Goal: Task Accomplishment & Management: Complete application form

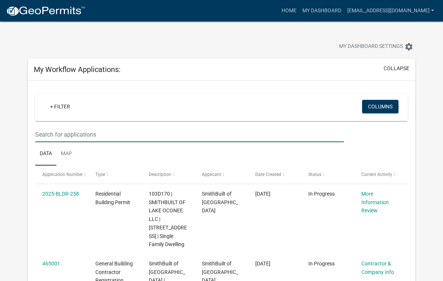
click at [247, 134] on input "text" at bounding box center [189, 134] width 309 height 15
click at [256, 139] on input "text" at bounding box center [189, 134] width 309 height 15
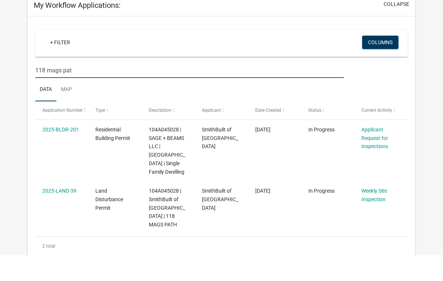
scroll to position [42, 0]
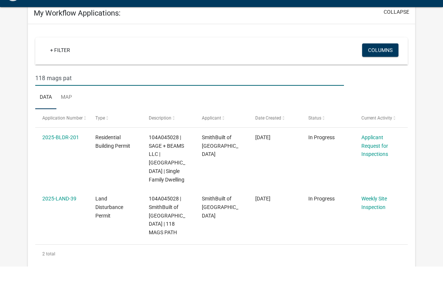
type input "118 mags pat"
click at [375, 153] on link "Applicant Request for Inspections" at bounding box center [374, 160] width 27 height 23
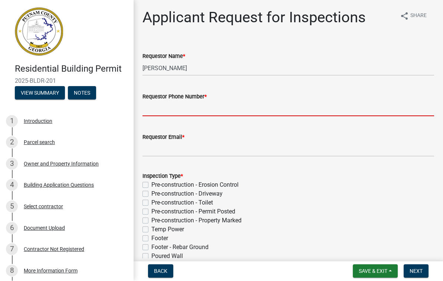
click at [181, 112] on input "Requestor Phone Number *" at bounding box center [288, 108] width 292 height 15
type input "7702313764"
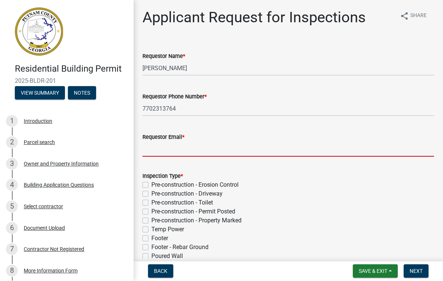
click at [200, 149] on input "Requestor Email *" at bounding box center [288, 149] width 292 height 15
type input "[EMAIL_ADDRESS][DOMAIN_NAME]"
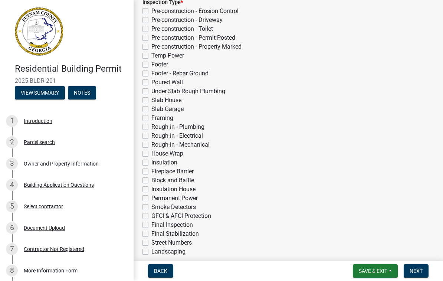
scroll to position [171, 0]
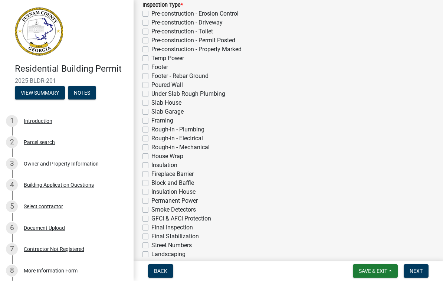
click at [151, 122] on label "Framing" at bounding box center [162, 121] width 22 height 9
click at [151, 121] on input "Framing" at bounding box center [153, 119] width 5 height 5
checkbox input "true"
checkbox input "false"
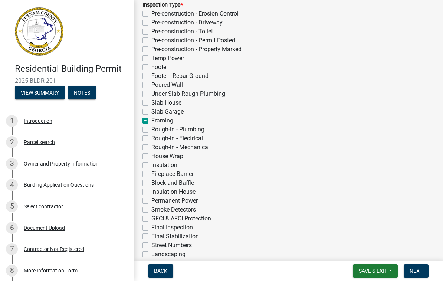
checkbox input "false"
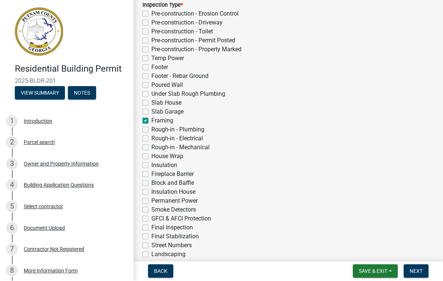
checkbox input "false"
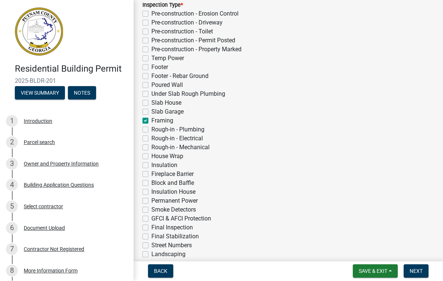
checkbox input "true"
checkbox input "false"
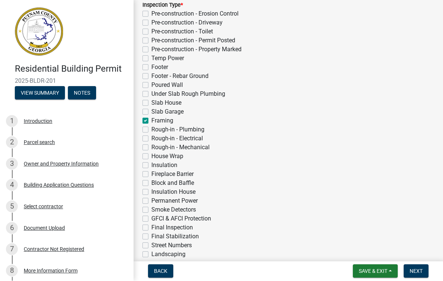
checkbox input "false"
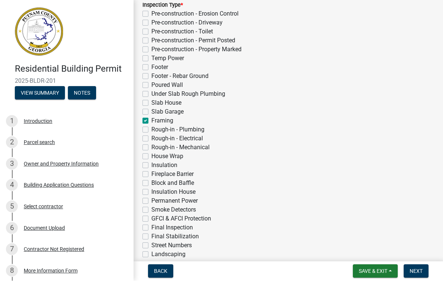
checkbox input "false"
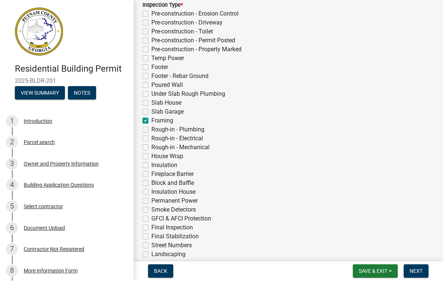
checkbox input "false"
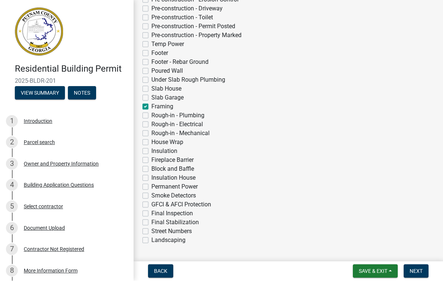
scroll to position [186, 0]
click at [151, 118] on label "Rough-in - Plumbing" at bounding box center [177, 115] width 53 height 9
click at [151, 116] on input "Rough-in - Plumbing" at bounding box center [153, 113] width 5 height 5
checkbox input "true"
checkbox input "false"
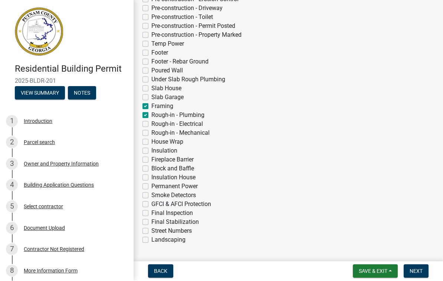
checkbox input "false"
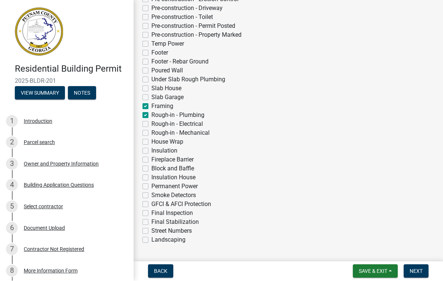
checkbox input "false"
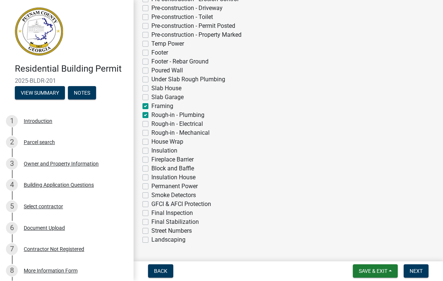
checkbox input "false"
checkbox input "true"
checkbox input "false"
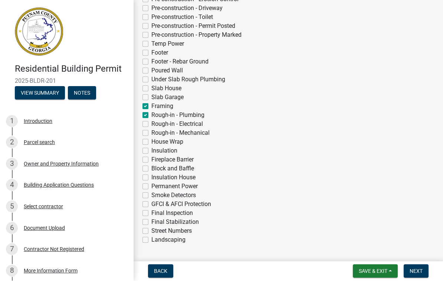
checkbox input "false"
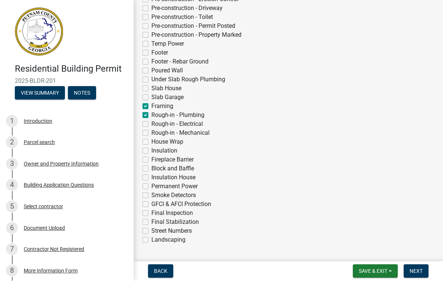
checkbox input "false"
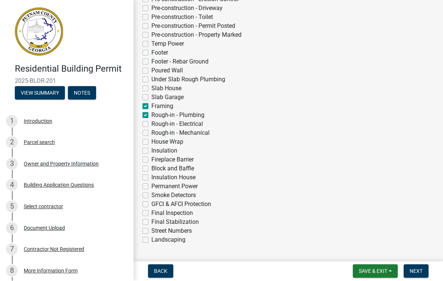
checkbox input "false"
click at [151, 124] on label "Rough-in - Electrical" at bounding box center [177, 124] width 52 height 9
click at [151, 124] on input "Rough-in - Electrical" at bounding box center [153, 122] width 5 height 5
checkbox input "true"
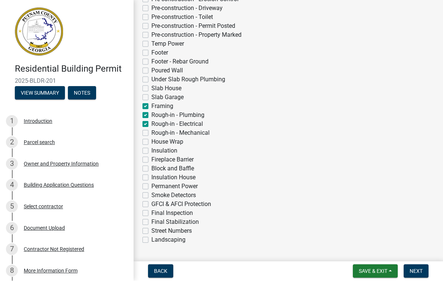
checkbox input "false"
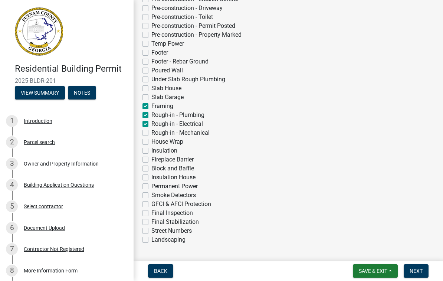
checkbox input "false"
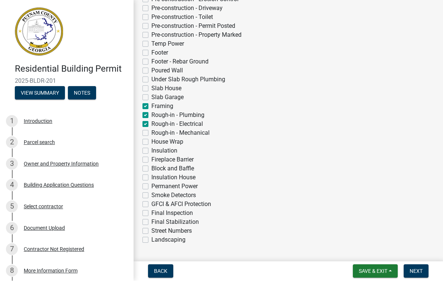
checkbox input "false"
checkbox input "true"
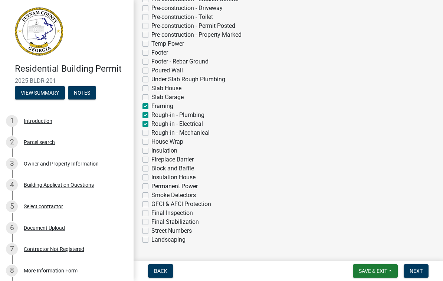
checkbox input "false"
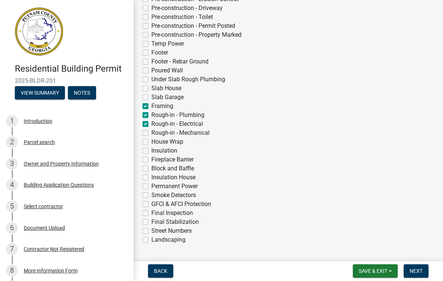
checkbox input "false"
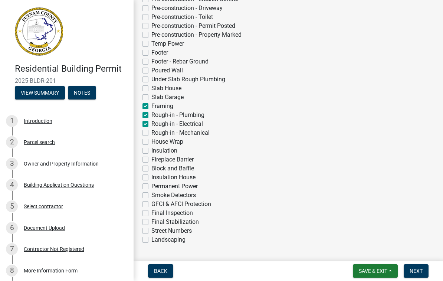
checkbox input "false"
click at [151, 133] on label "Rough-in - Mechanical" at bounding box center [180, 133] width 58 height 9
click at [151, 133] on input "Rough-in - Mechanical" at bounding box center [153, 131] width 5 height 5
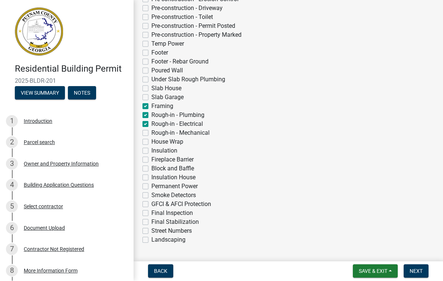
checkbox input "true"
checkbox input "false"
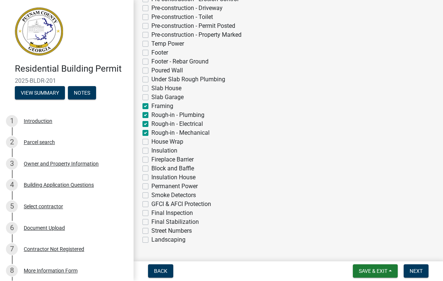
checkbox input "false"
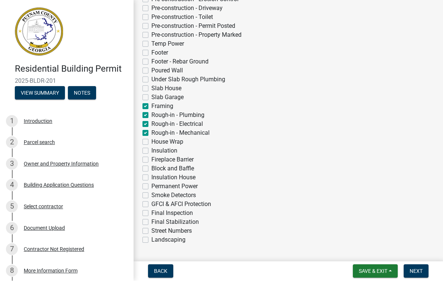
checkbox input "false"
checkbox input "true"
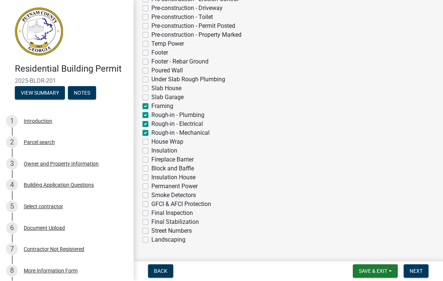
checkbox input "true"
checkbox input "false"
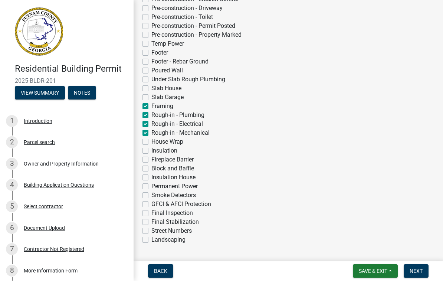
checkbox input "false"
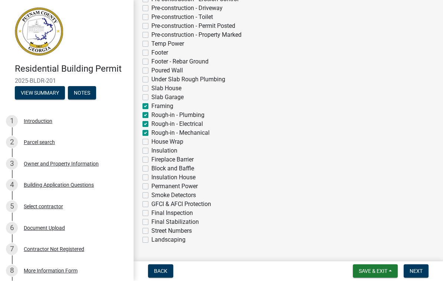
checkbox input "false"
click at [151, 144] on label "House Wrap" at bounding box center [167, 142] width 32 height 9
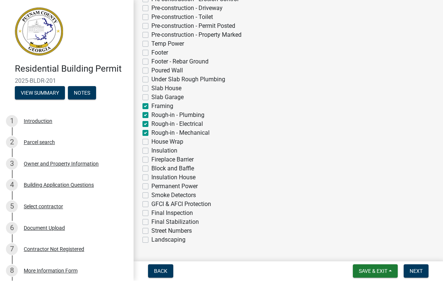
click at [151, 142] on input "House Wrap" at bounding box center [153, 140] width 5 height 5
checkbox input "true"
checkbox input "false"
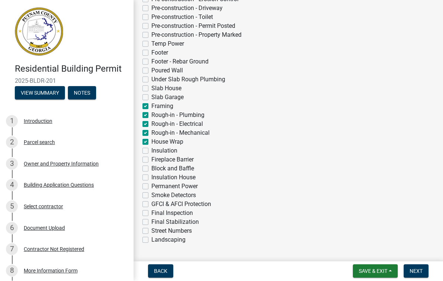
checkbox input "false"
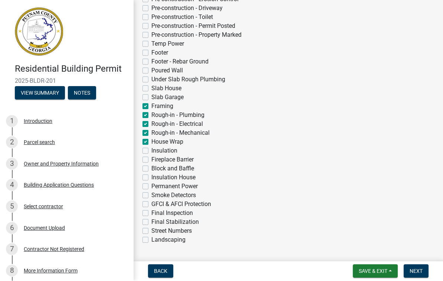
checkbox input "false"
checkbox input "true"
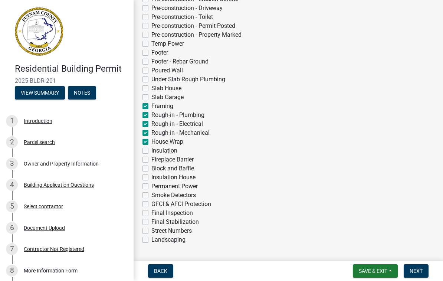
checkbox input "true"
checkbox input "false"
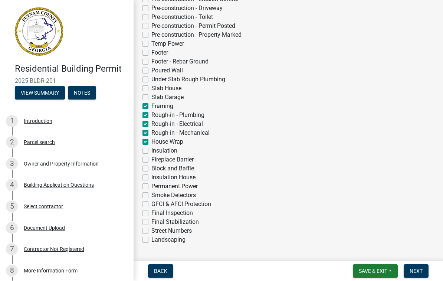
checkbox input "false"
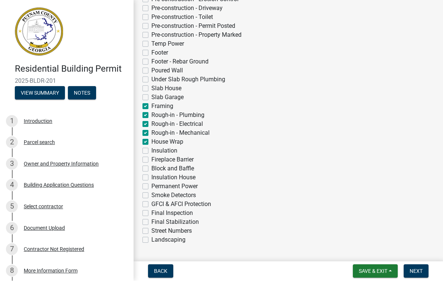
checkbox input "false"
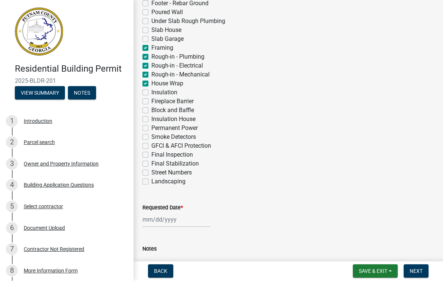
scroll to position [244, 0]
click at [151, 107] on label "Block and Baffle" at bounding box center [172, 110] width 43 height 9
click at [151, 107] on input "Block and Baffle" at bounding box center [153, 108] width 5 height 5
checkbox input "true"
checkbox input "false"
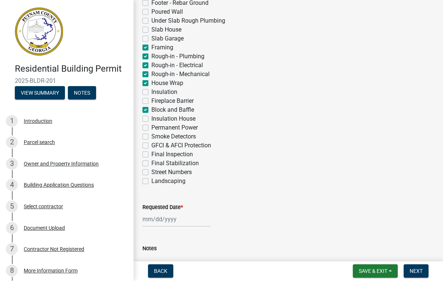
checkbox input "false"
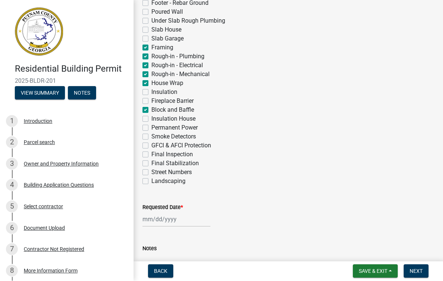
checkbox input "false"
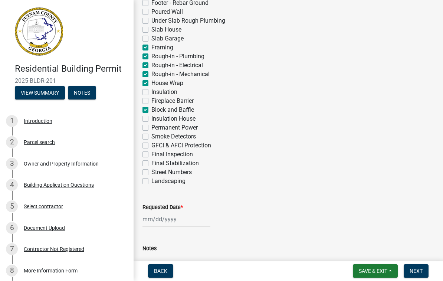
checkbox input "false"
checkbox input "true"
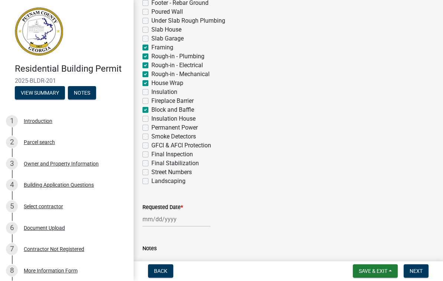
checkbox input "true"
checkbox input "false"
checkbox input "true"
checkbox input "false"
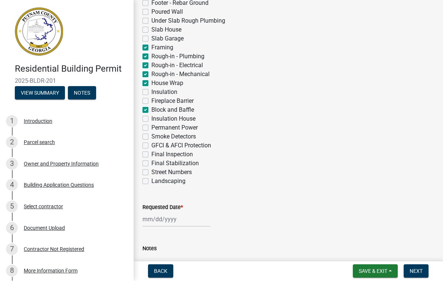
checkbox input "false"
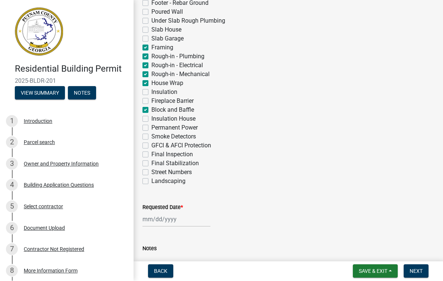
checkbox input "false"
click at [151, 112] on label "Block and Baffle" at bounding box center [172, 110] width 43 height 9
click at [151, 111] on input "Block and Baffle" at bounding box center [153, 108] width 5 height 5
checkbox input "false"
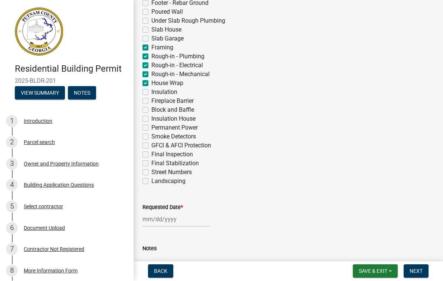
checkbox input "false"
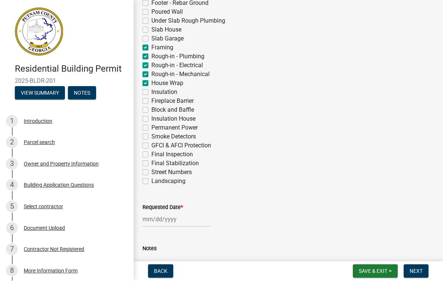
checkbox input "false"
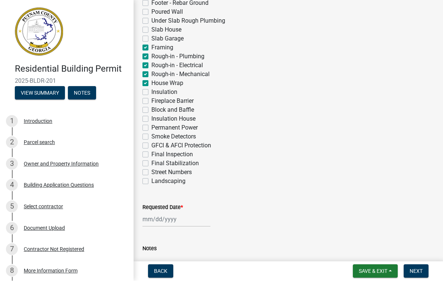
checkbox input "false"
checkbox input "true"
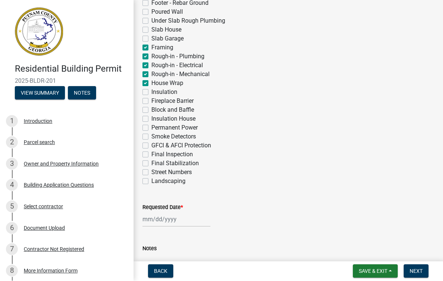
checkbox input "true"
checkbox input "false"
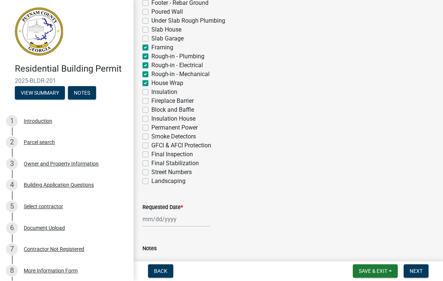
checkbox input "false"
click at [151, 102] on label "Fireplace Barrier" at bounding box center [172, 101] width 42 height 9
click at [151, 102] on input "Fireplace Barrier" at bounding box center [153, 99] width 5 height 5
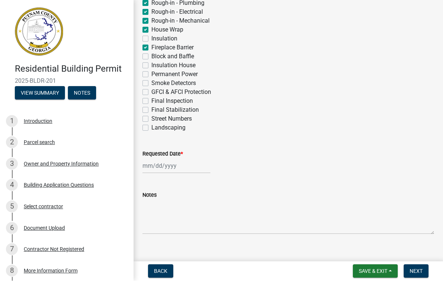
scroll to position [297, 0]
click at [160, 168] on div at bounding box center [176, 166] width 68 height 15
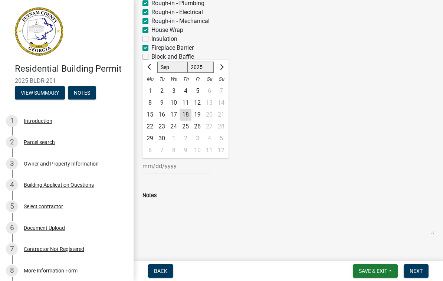
click at [199, 116] on div "19" at bounding box center [197, 115] width 12 height 12
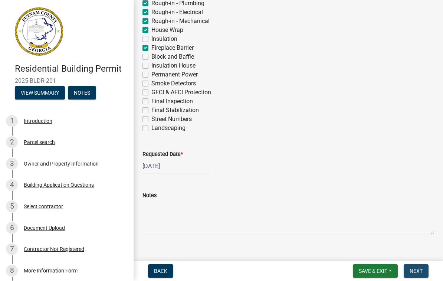
click at [416, 272] on span "Next" at bounding box center [416, 271] width 13 height 6
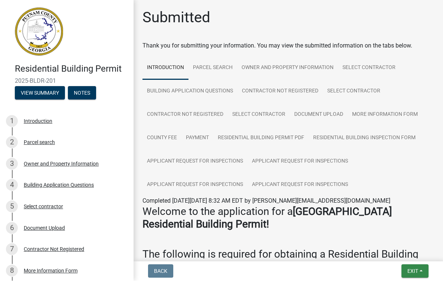
click at [409, 268] on span "Exit" at bounding box center [412, 271] width 11 height 6
click at [403, 247] on button "Save & Exit" at bounding box center [399, 252] width 59 height 18
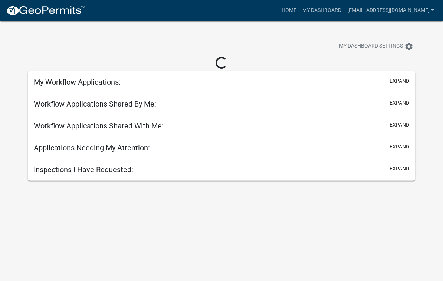
scroll to position [0, 0]
